Goal: Find specific page/section: Find specific page/section

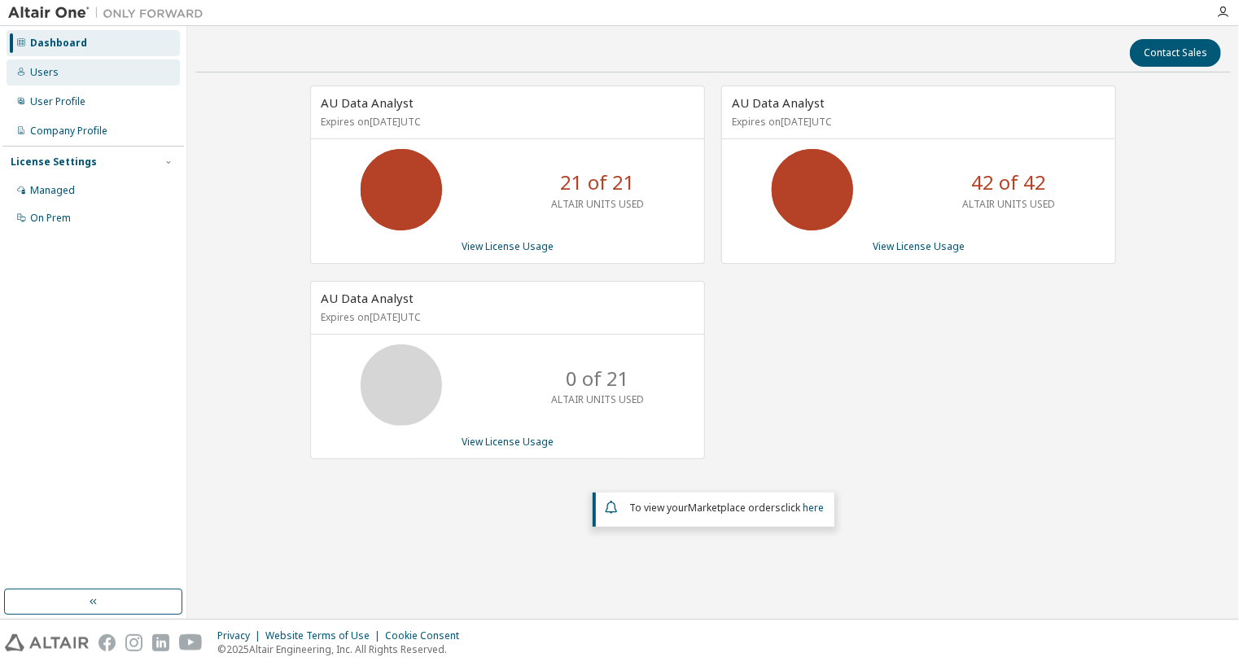
click at [52, 70] on div "Users" at bounding box center [44, 72] width 28 height 13
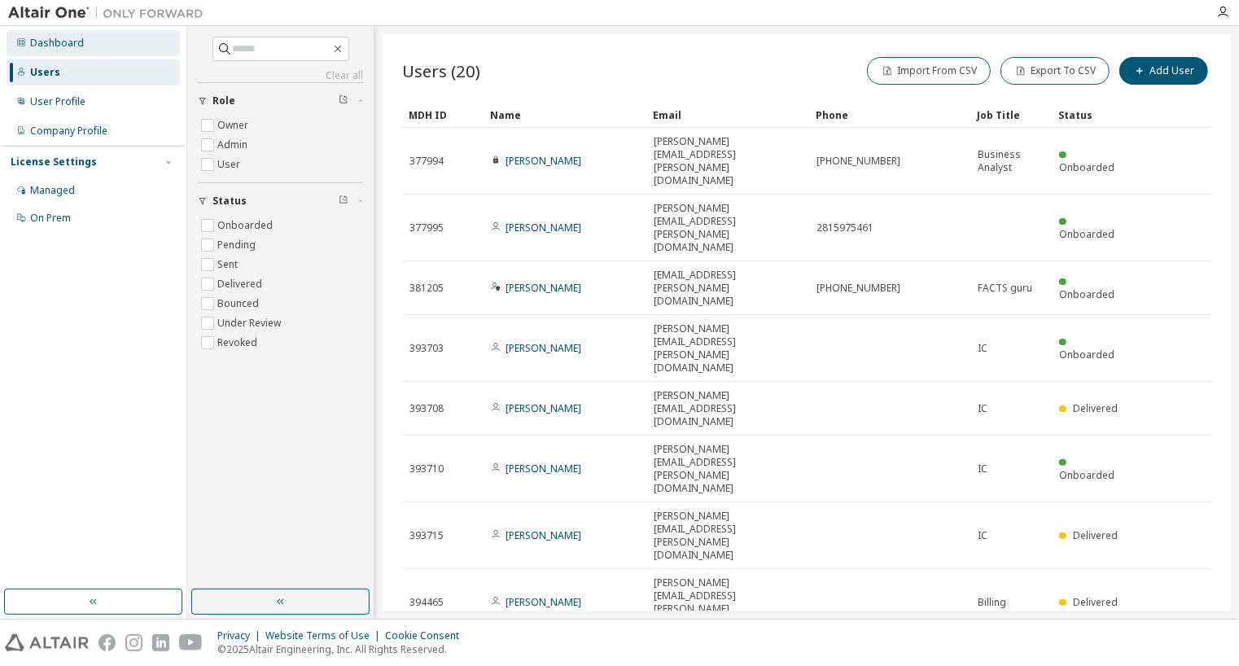
click at [47, 45] on div "Dashboard" at bounding box center [57, 43] width 54 height 13
